Goal: Information Seeking & Learning: Find specific page/section

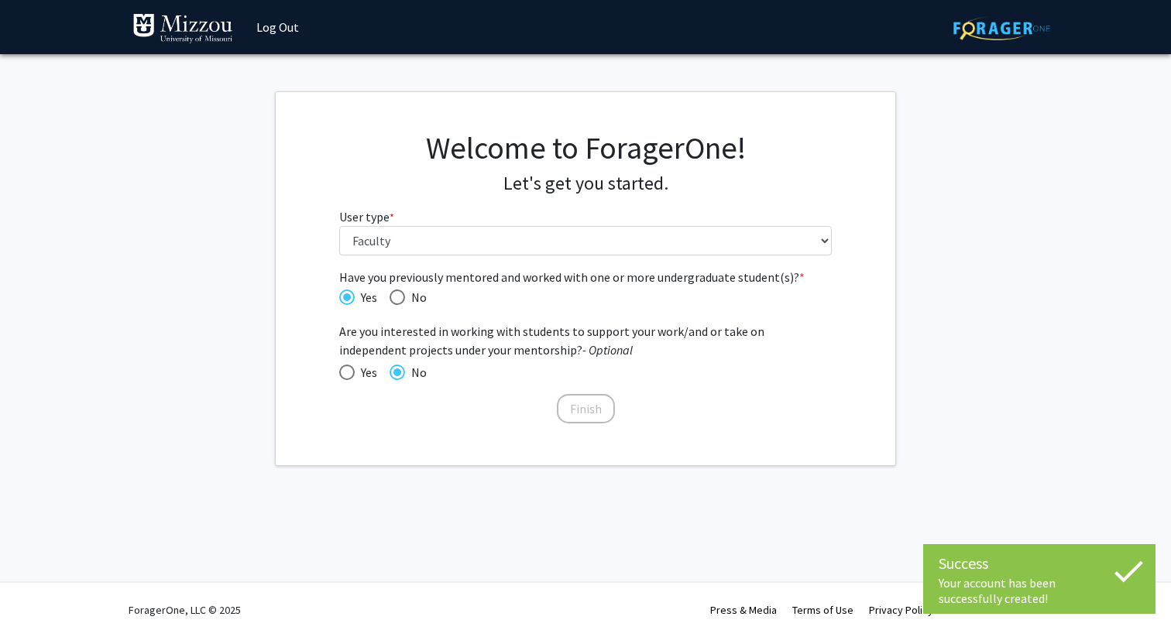
select select "5: faculty"
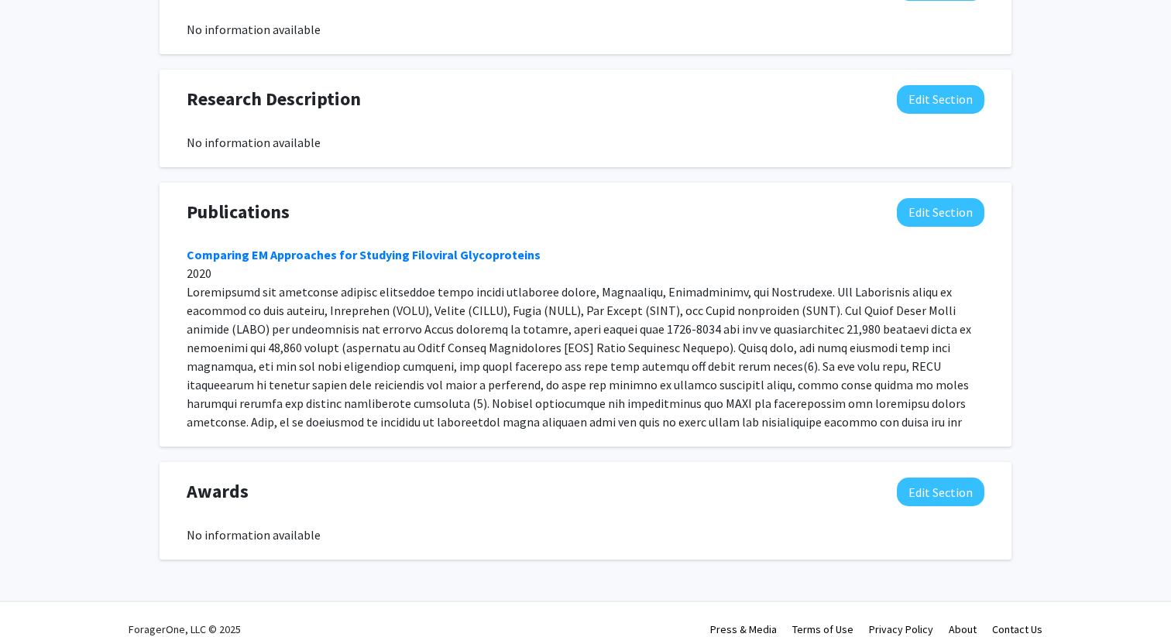
scroll to position [997, 0]
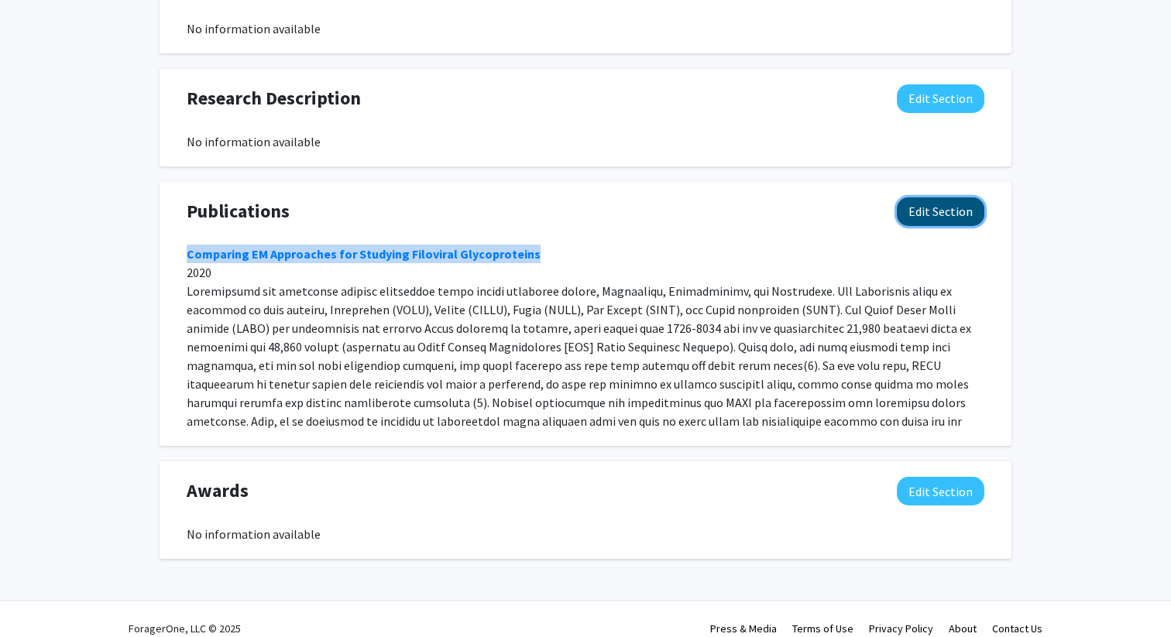
click at [946, 197] on button "Edit Section" at bounding box center [940, 211] width 87 height 29
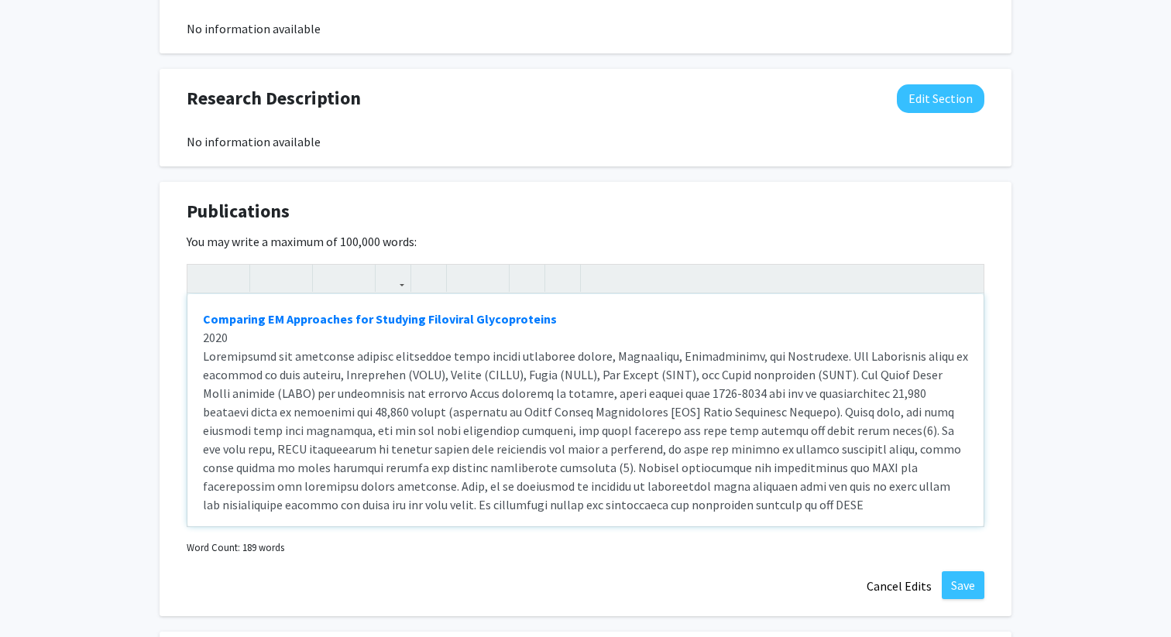
scroll to position [3, 0]
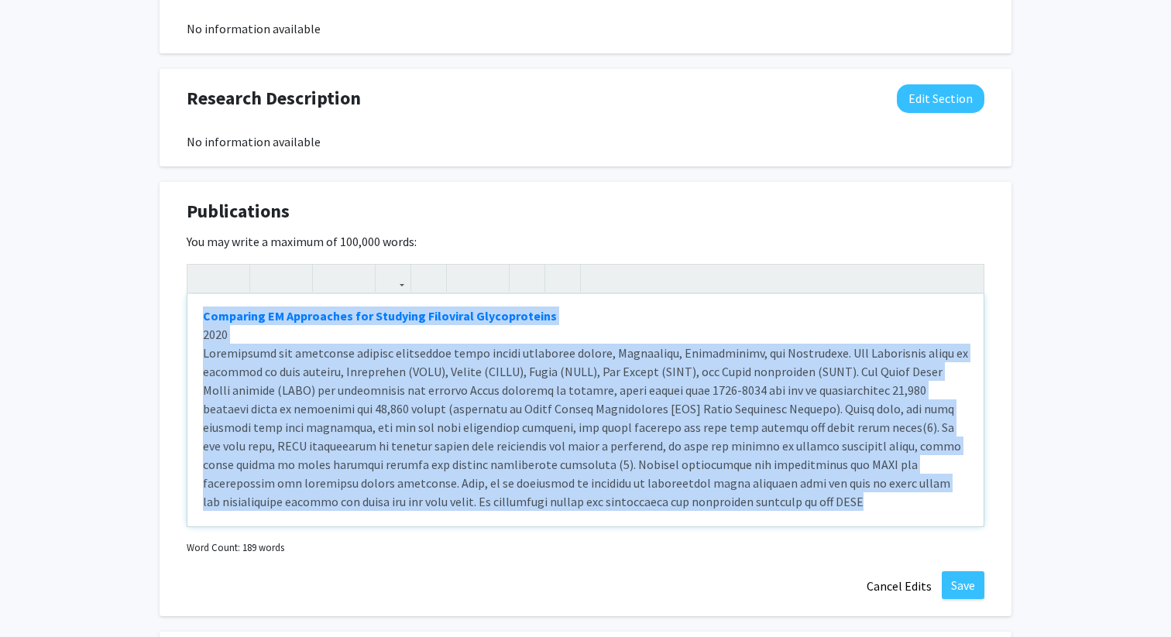
drag, startPoint x: 519, startPoint y: 489, endPoint x: 178, endPoint y: 283, distance: 398.1
click at [178, 283] on div "Publications Edit Section You may write a maximum of 100,000 words: Comparing E…" at bounding box center [586, 399] width 852 height 435
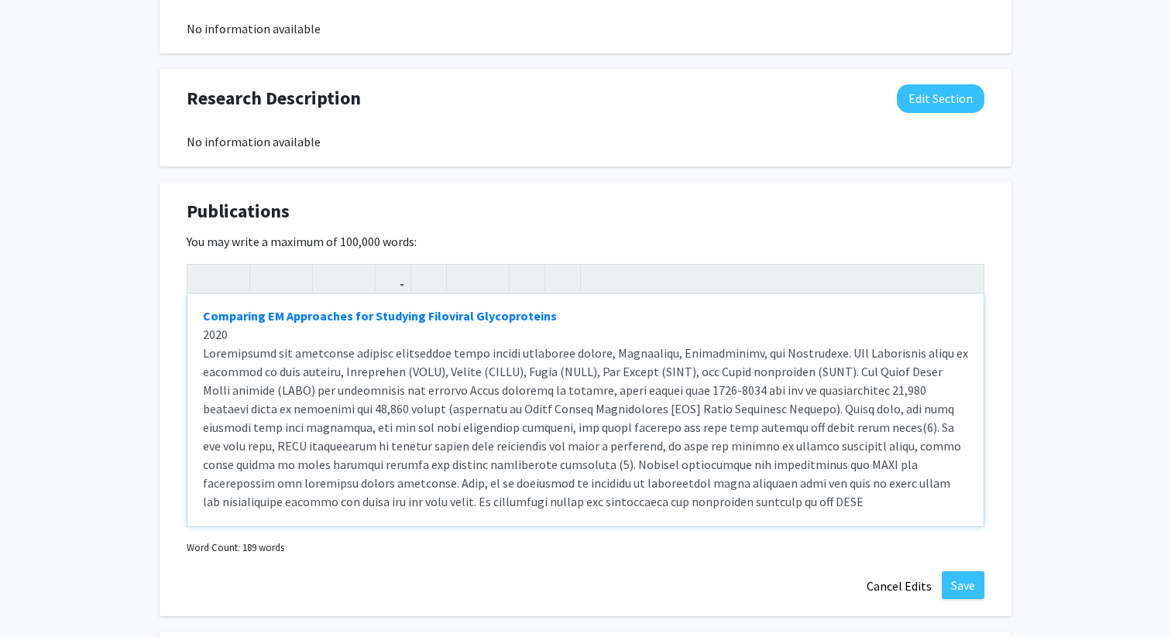
scroll to position [0, 0]
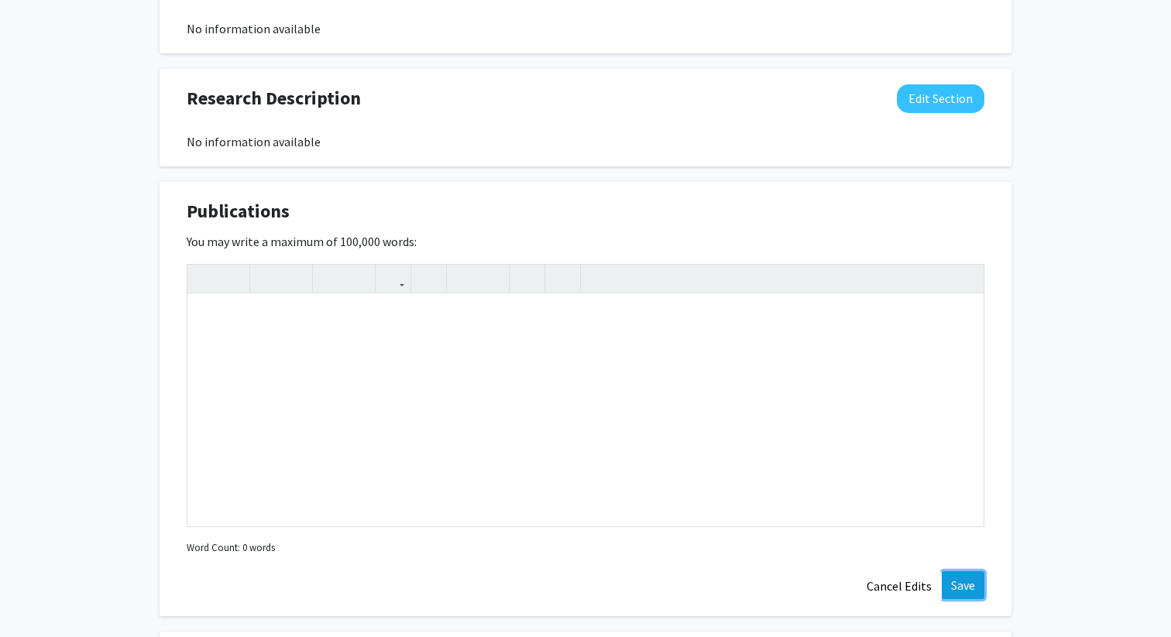
click at [961, 571] on button "Save" at bounding box center [963, 585] width 43 height 28
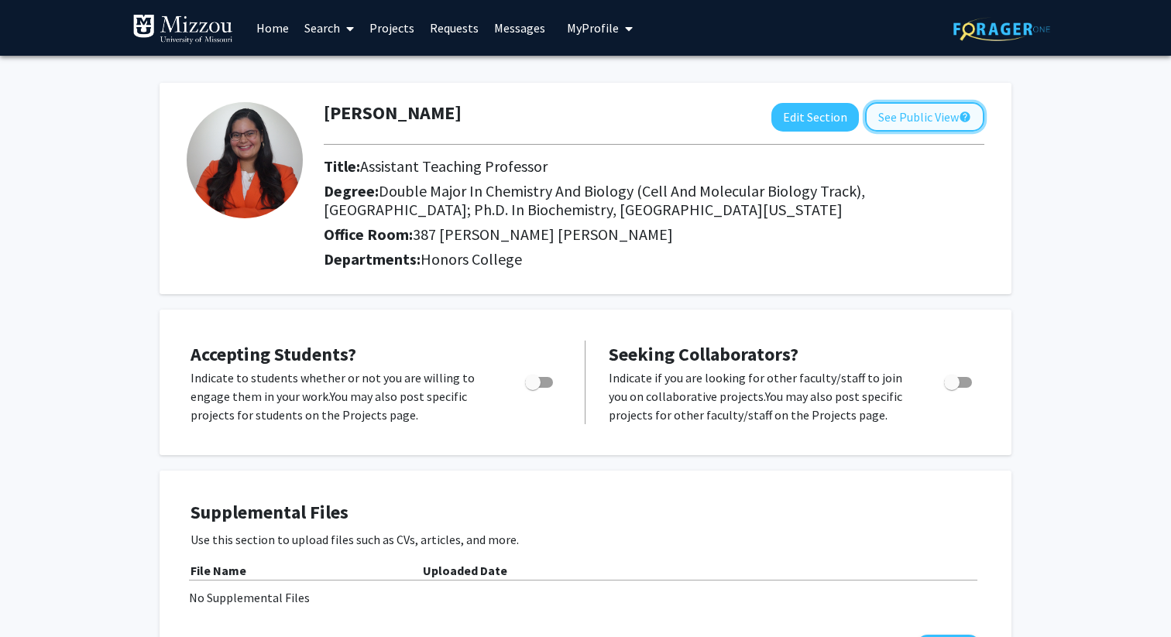
click at [914, 120] on button "See Public View help" at bounding box center [924, 116] width 119 height 29
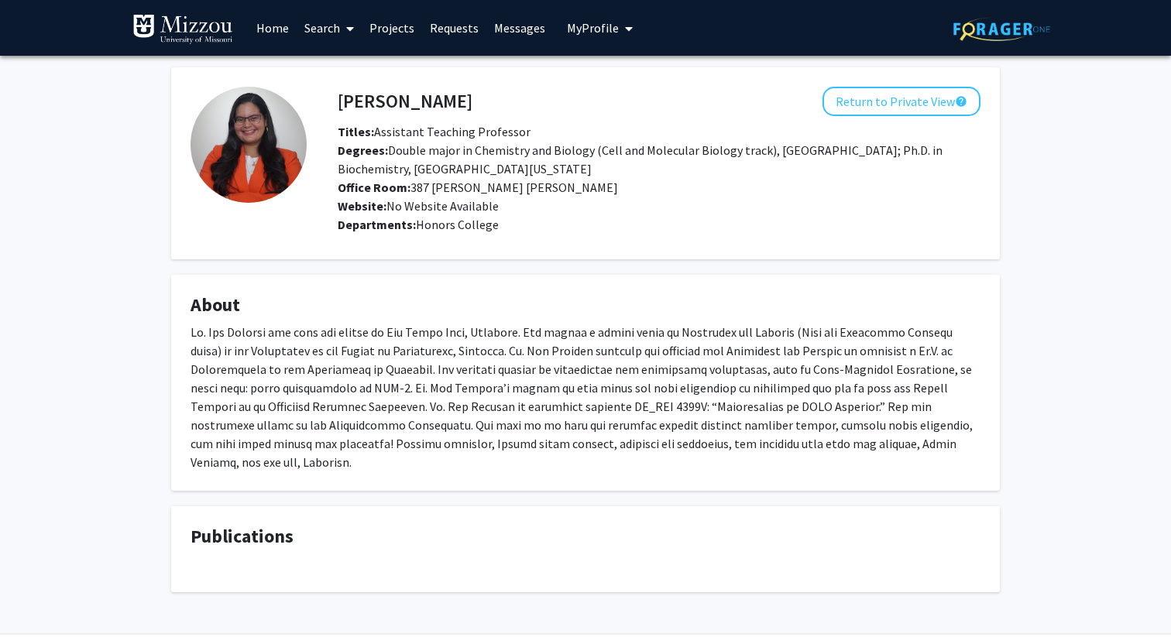
click at [269, 31] on link "Home" at bounding box center [273, 28] width 48 height 54
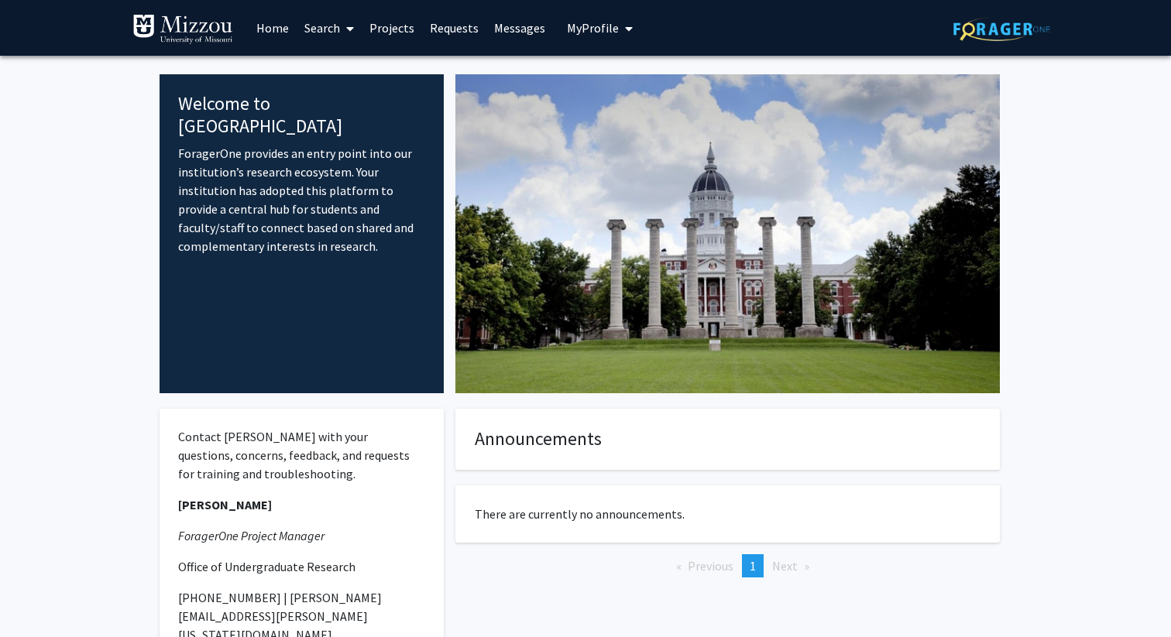
click at [332, 26] on link "Search" at bounding box center [329, 28] width 65 height 54
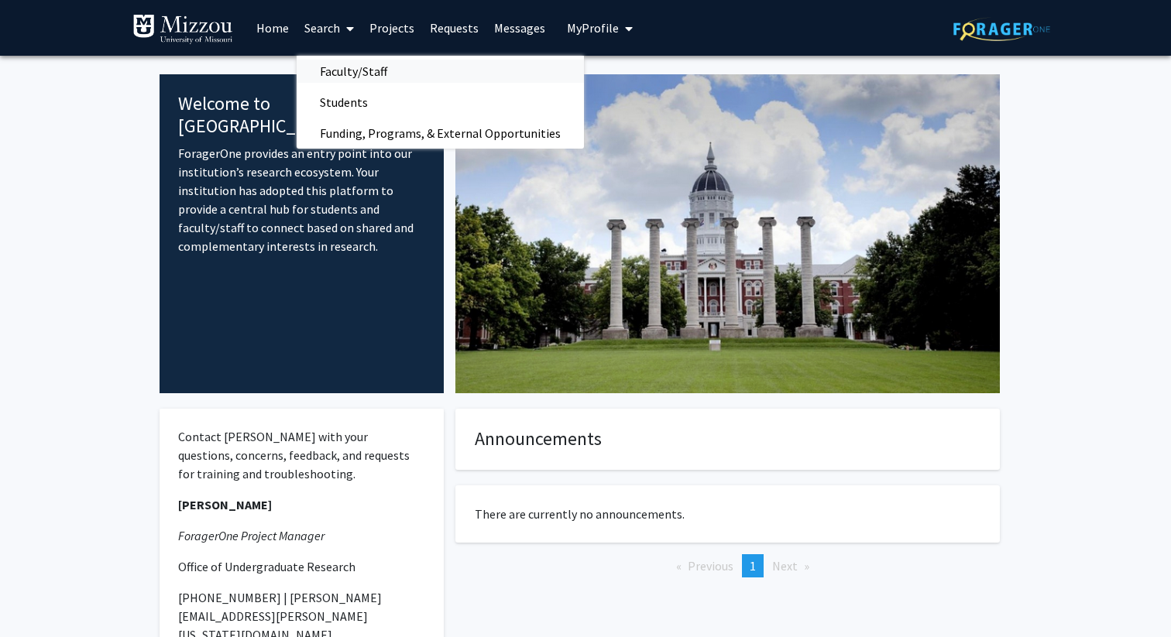
click at [345, 76] on span "Faculty/Staff" at bounding box center [354, 71] width 114 height 31
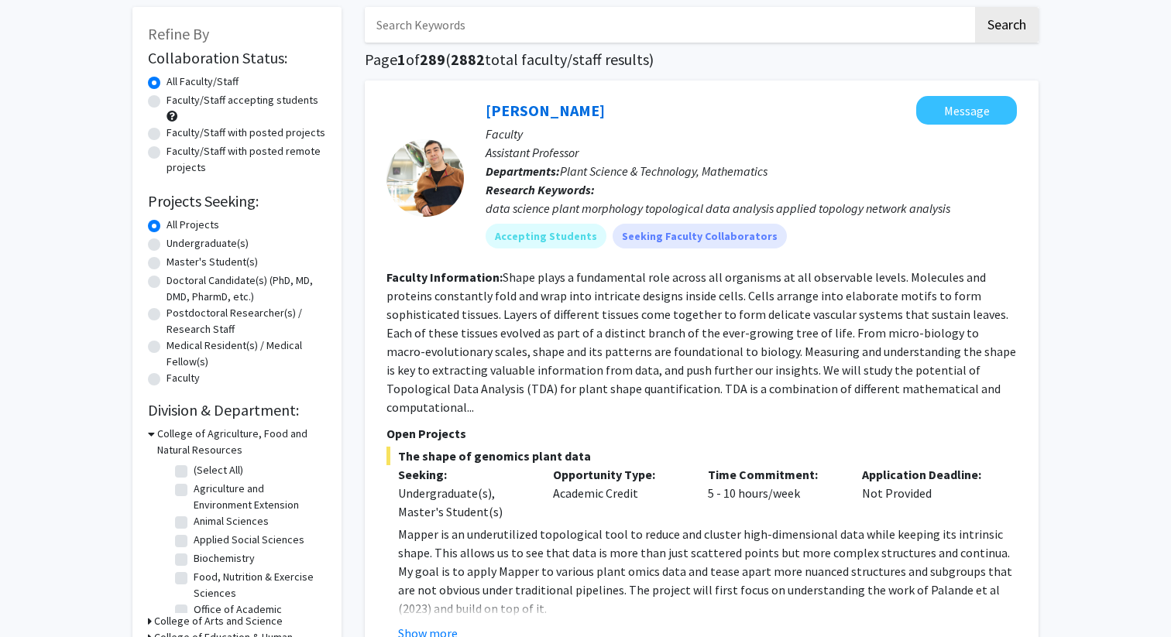
scroll to position [84, 0]
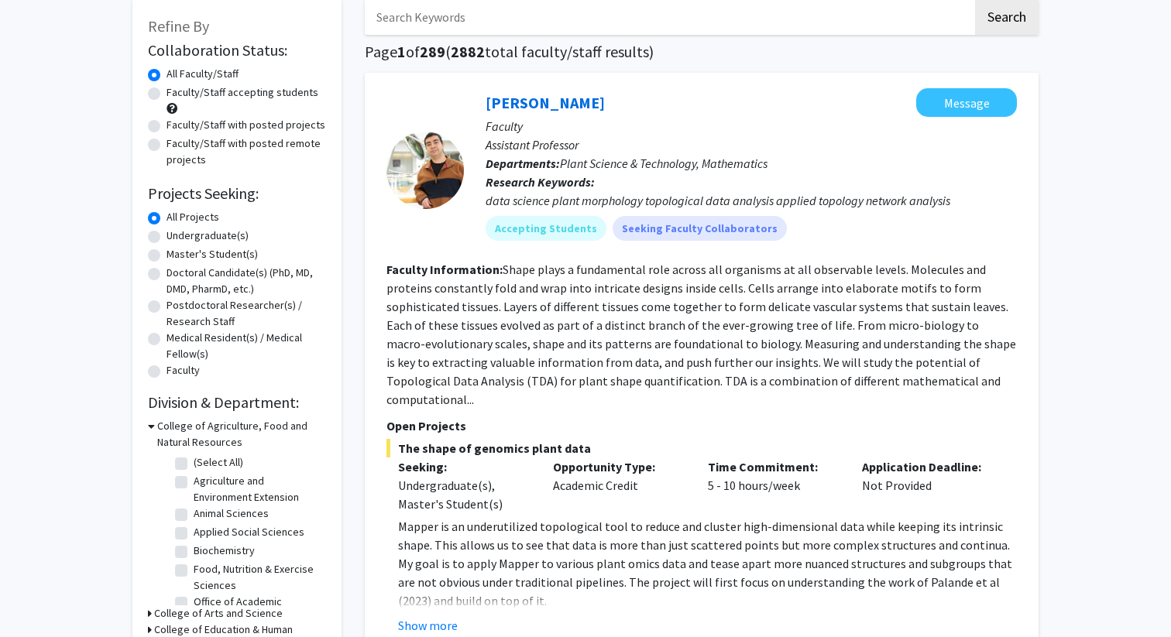
click at [166, 96] on label "Faculty/Staff accepting students" at bounding box center [242, 92] width 152 height 16
click at [166, 94] on input "Faculty/Staff accepting students" at bounding box center [171, 89] width 10 height 10
radio input "true"
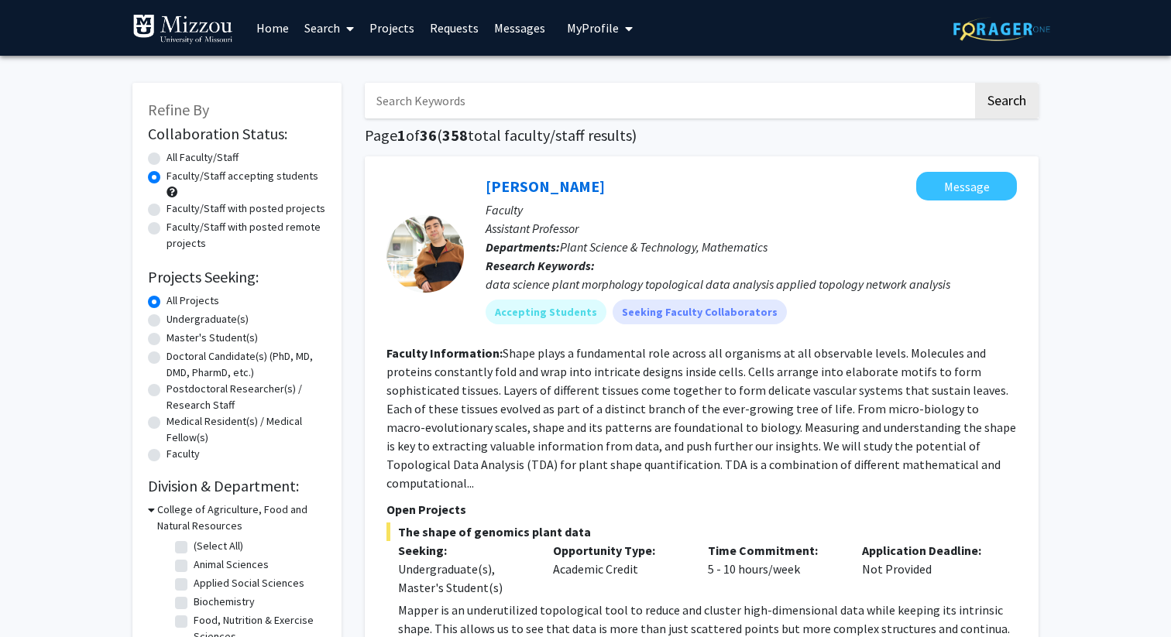
click at [473, 113] on input "Search Keywords" at bounding box center [669, 101] width 608 height 36
type input "clarissa durie"
click at [975, 83] on button "Search" at bounding box center [1006, 101] width 63 height 36
radio input "true"
